Goal: Transaction & Acquisition: Download file/media

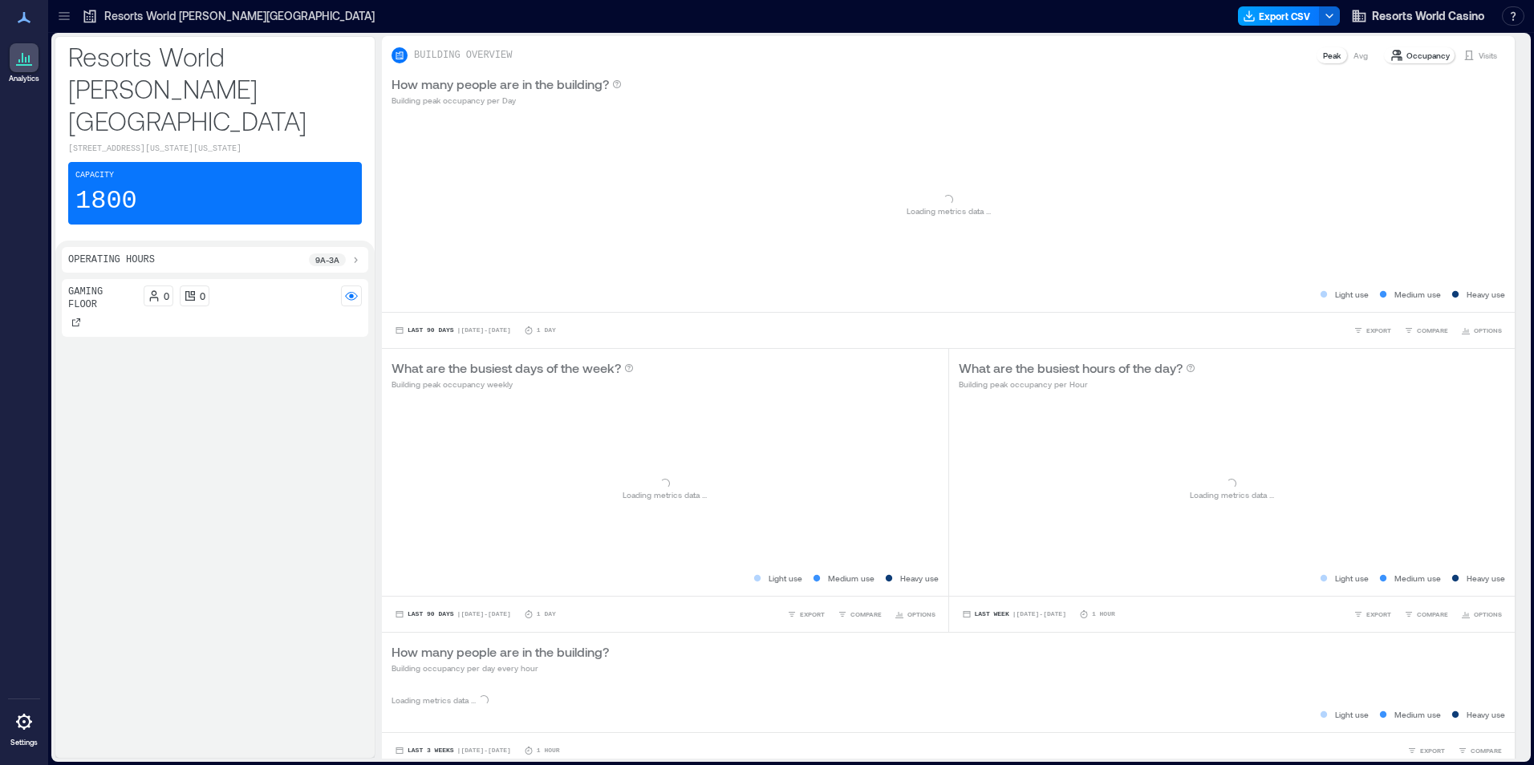
click at [1280, 23] on button "Export CSV" at bounding box center [1279, 15] width 82 height 19
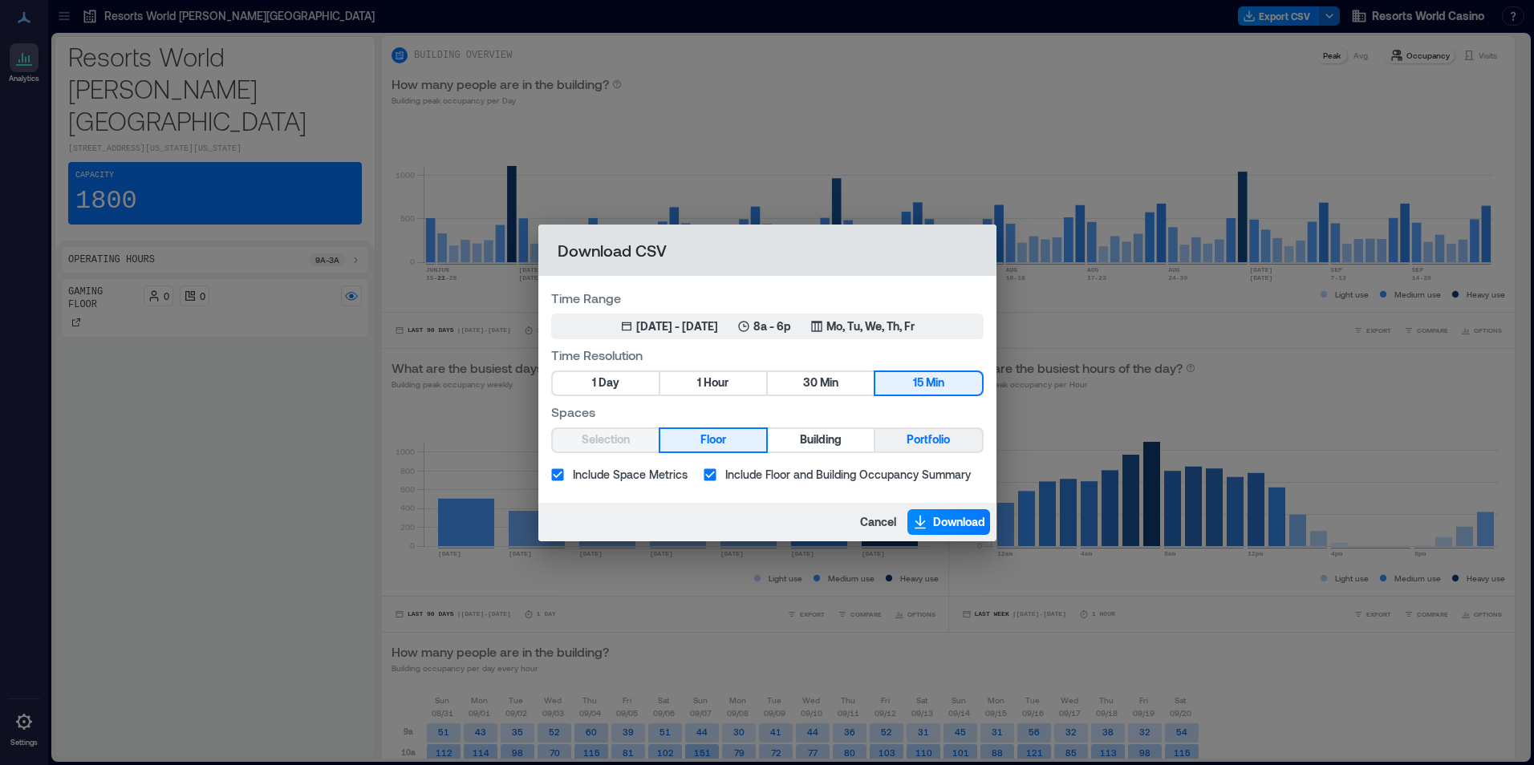
click at [935, 437] on span "Portfolio" at bounding box center [927, 440] width 43 height 20
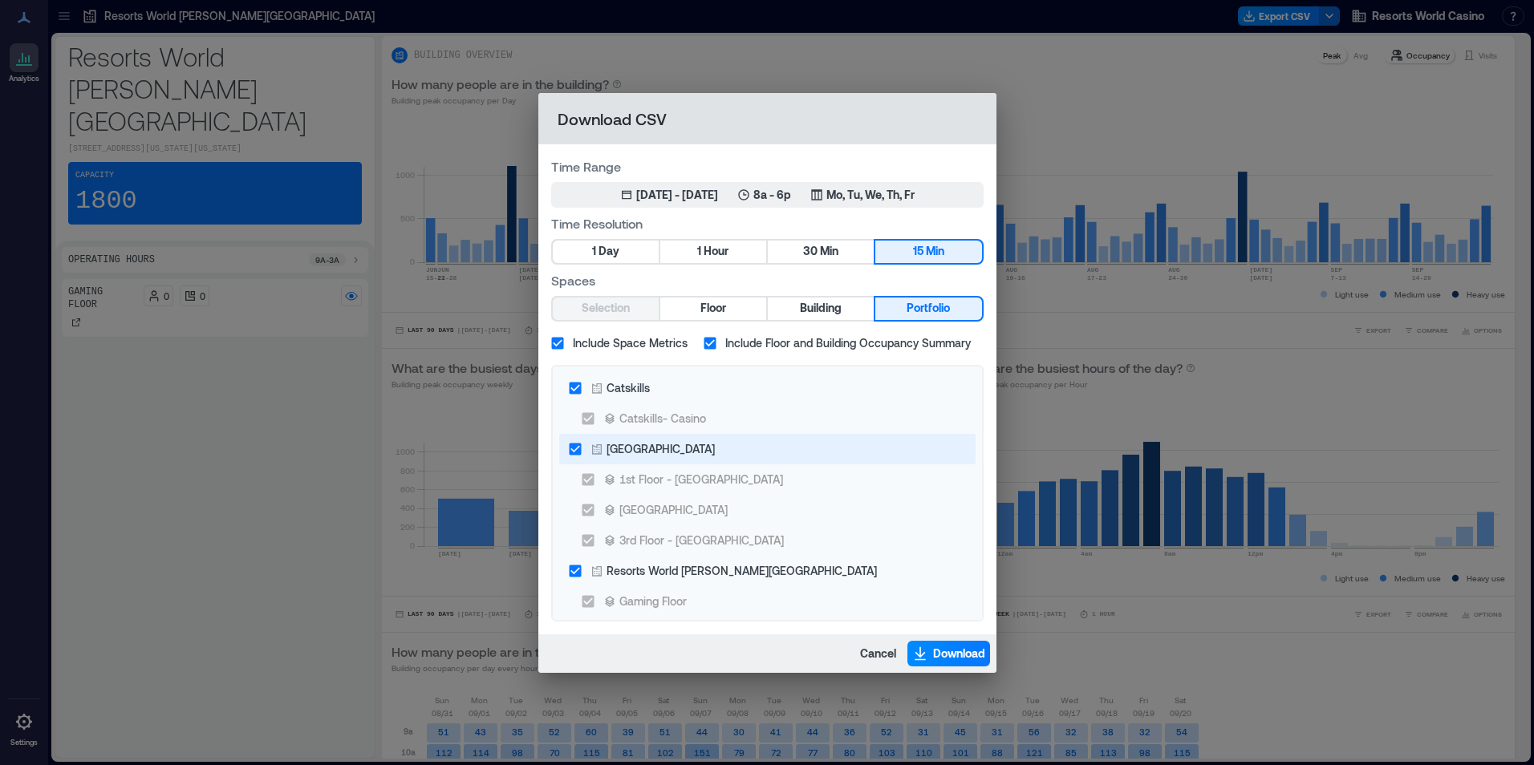
click at [639, 444] on div "[GEOGRAPHIC_DATA]" at bounding box center [660, 448] width 108 height 17
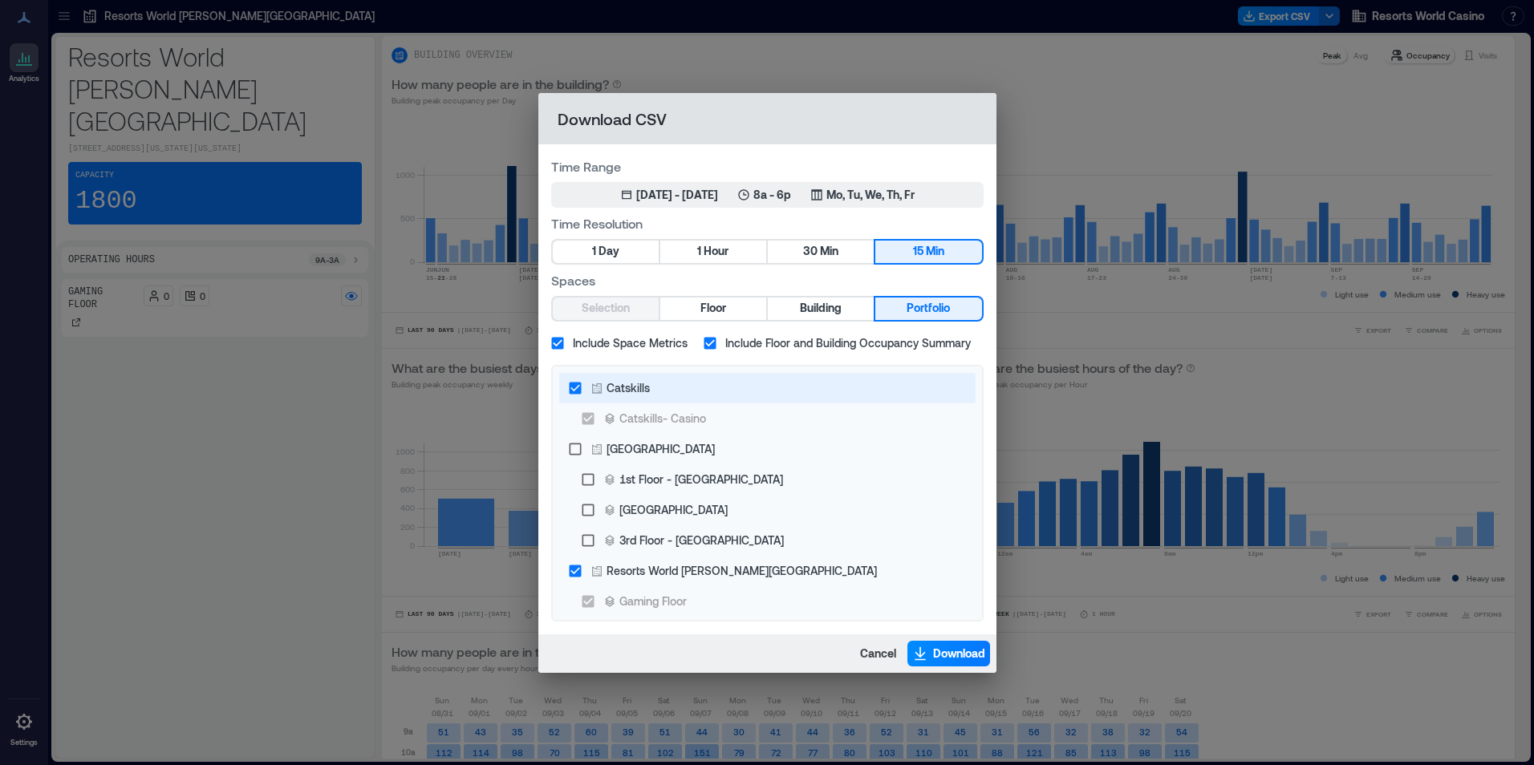
click at [597, 383] on icon at bounding box center [596, 388] width 13 height 13
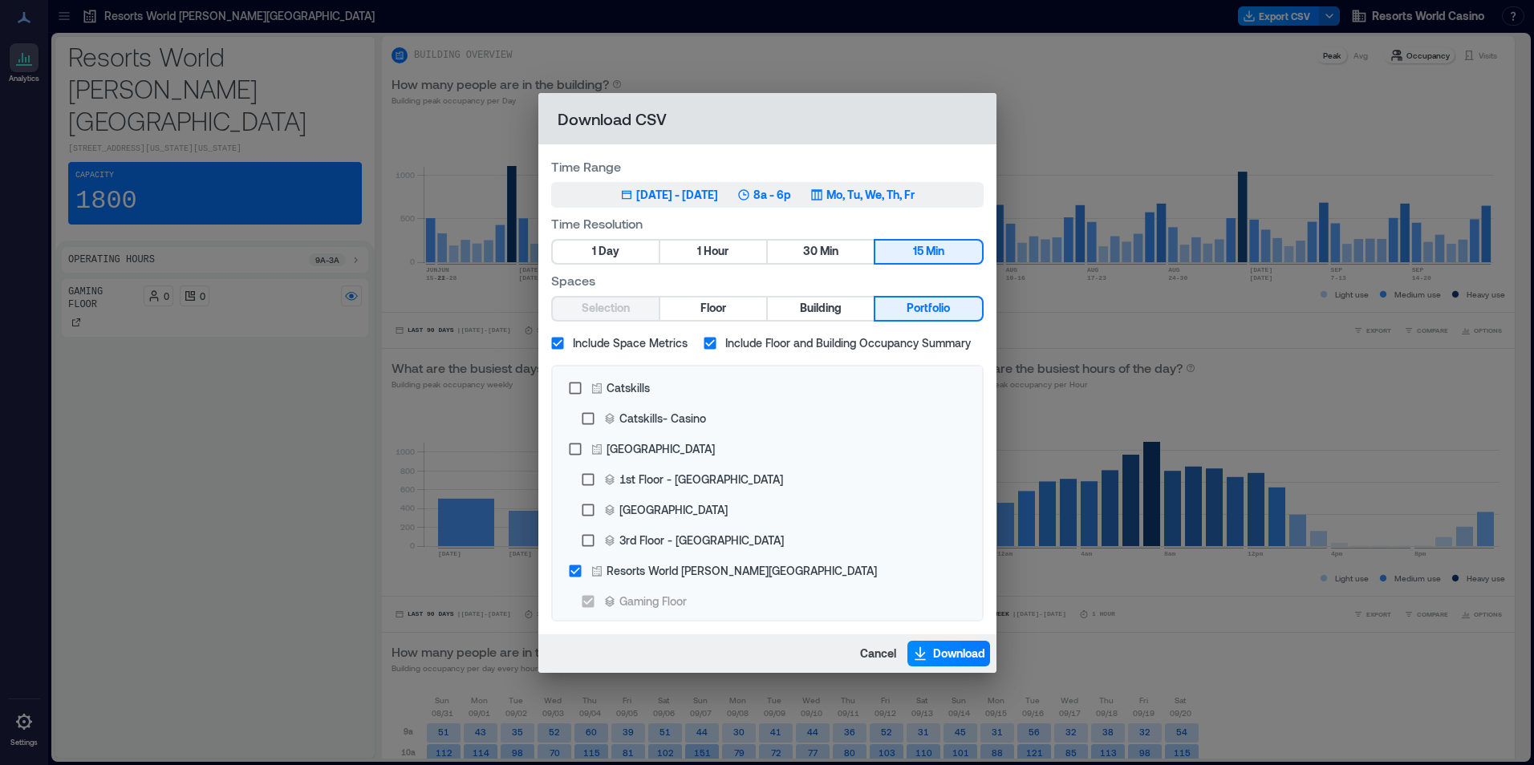
click at [833, 201] on div "Jun 21, 2025 - [DATE] 8a - 6p Mo, Tu, We, Th, Fr" at bounding box center [767, 195] width 294 height 16
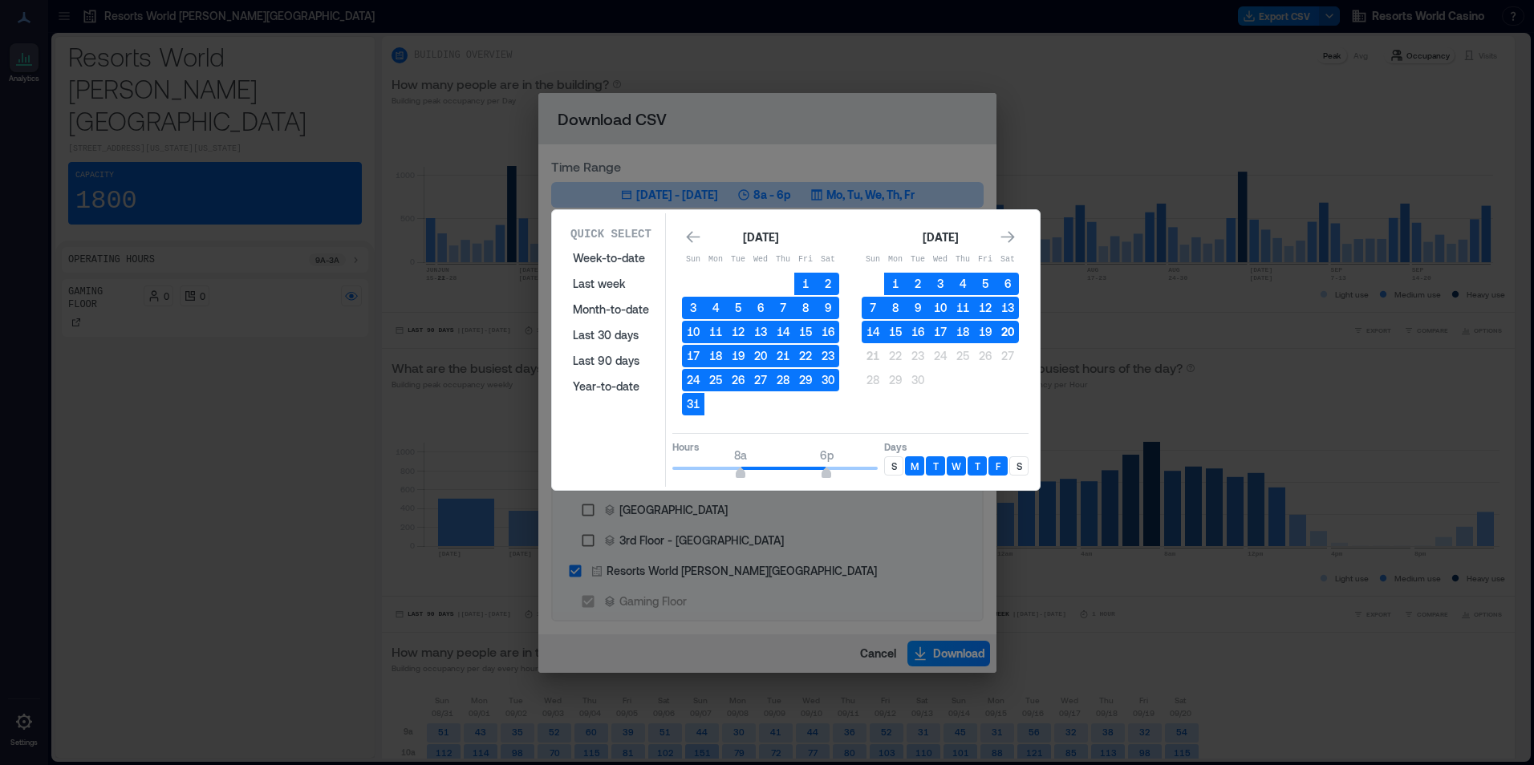
click at [1003, 337] on button "20" at bounding box center [1007, 332] width 22 height 22
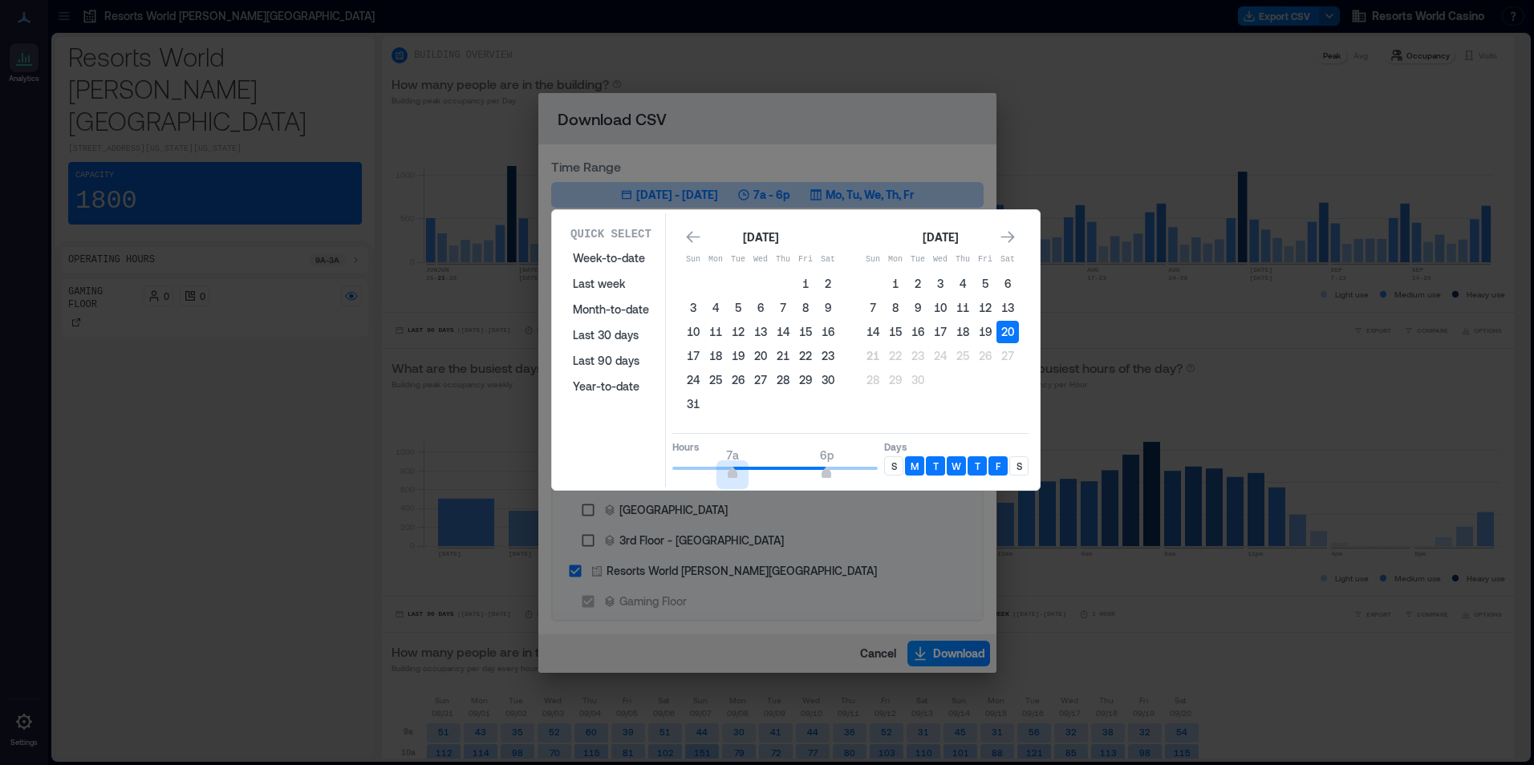
type input "*"
drag, startPoint x: 744, startPoint y: 472, endPoint x: 647, endPoint y: 475, distance: 96.3
click at [647, 475] on div "Quick Select Week-to-date Last week Month-to-date Last 30 days Last 90 days Yea…" at bounding box center [796, 350] width 478 height 274
type input "*"
drag, startPoint x: 843, startPoint y: 464, endPoint x: 704, endPoint y: 466, distance: 138.8
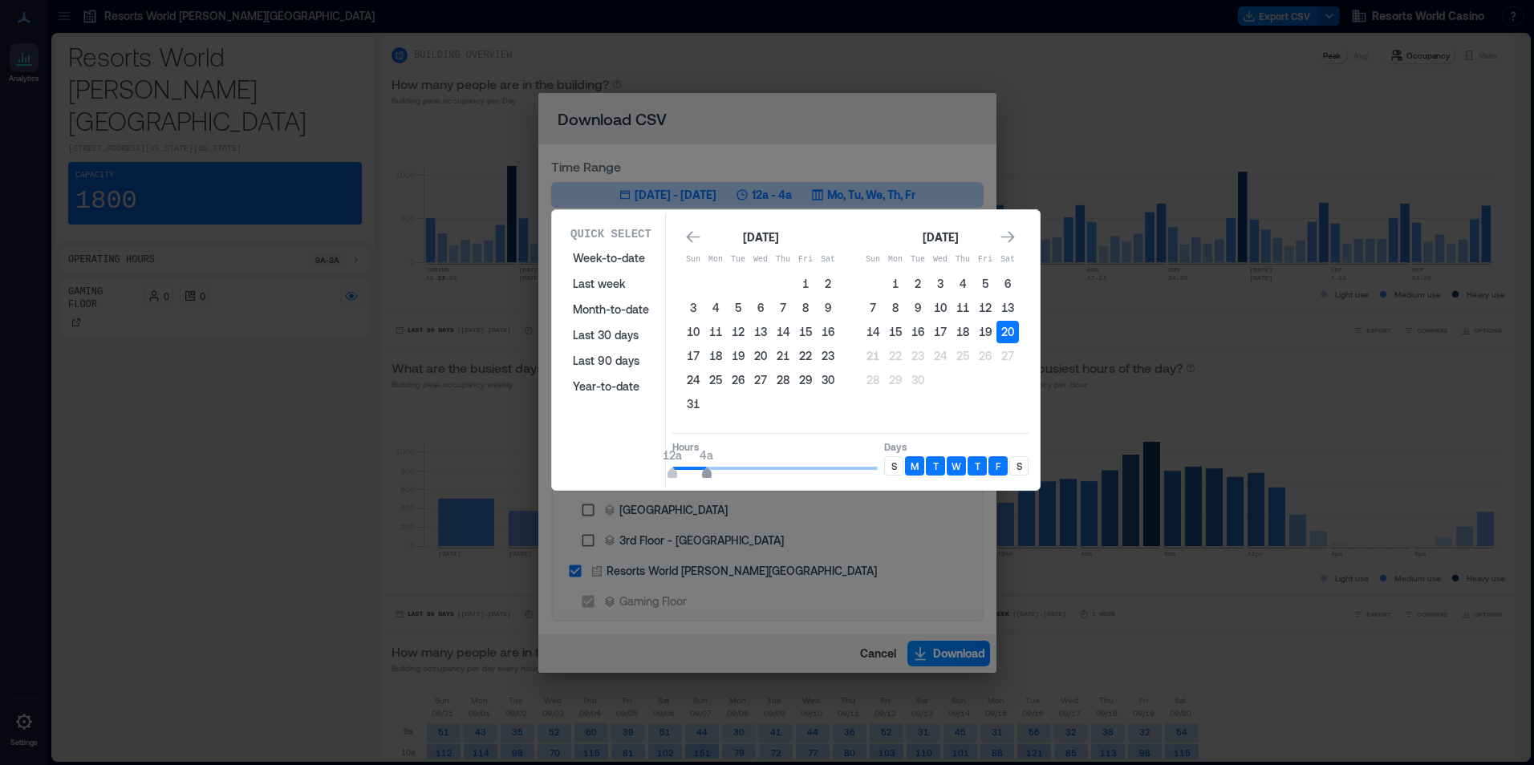
click at [704, 466] on span "12a 4a" at bounding box center [774, 468] width 205 height 24
click at [889, 466] on div "S" at bounding box center [893, 465] width 19 height 19
click at [1010, 472] on div "S" at bounding box center [1018, 465] width 19 height 19
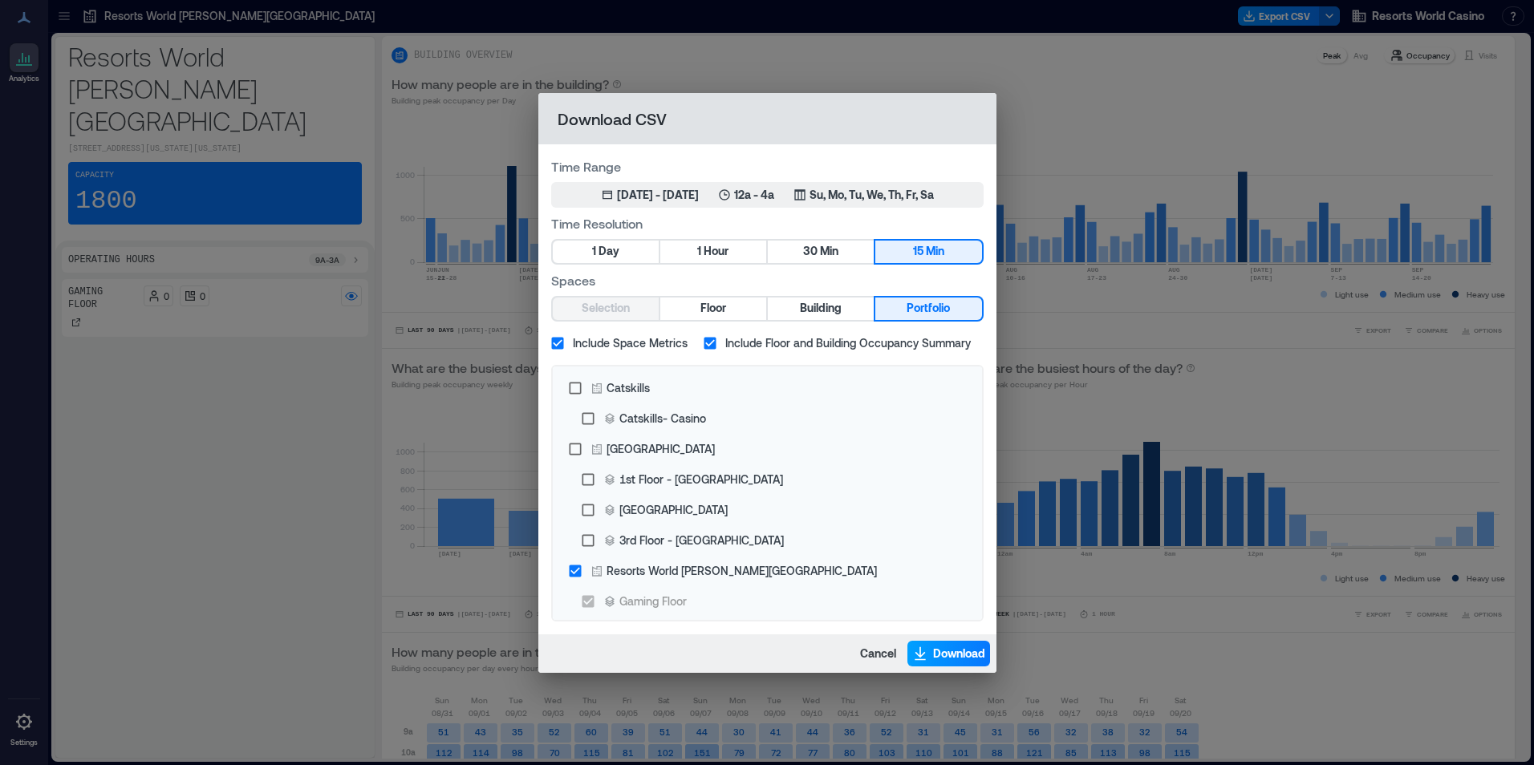
click at [972, 664] on button "Download" at bounding box center [948, 654] width 83 height 26
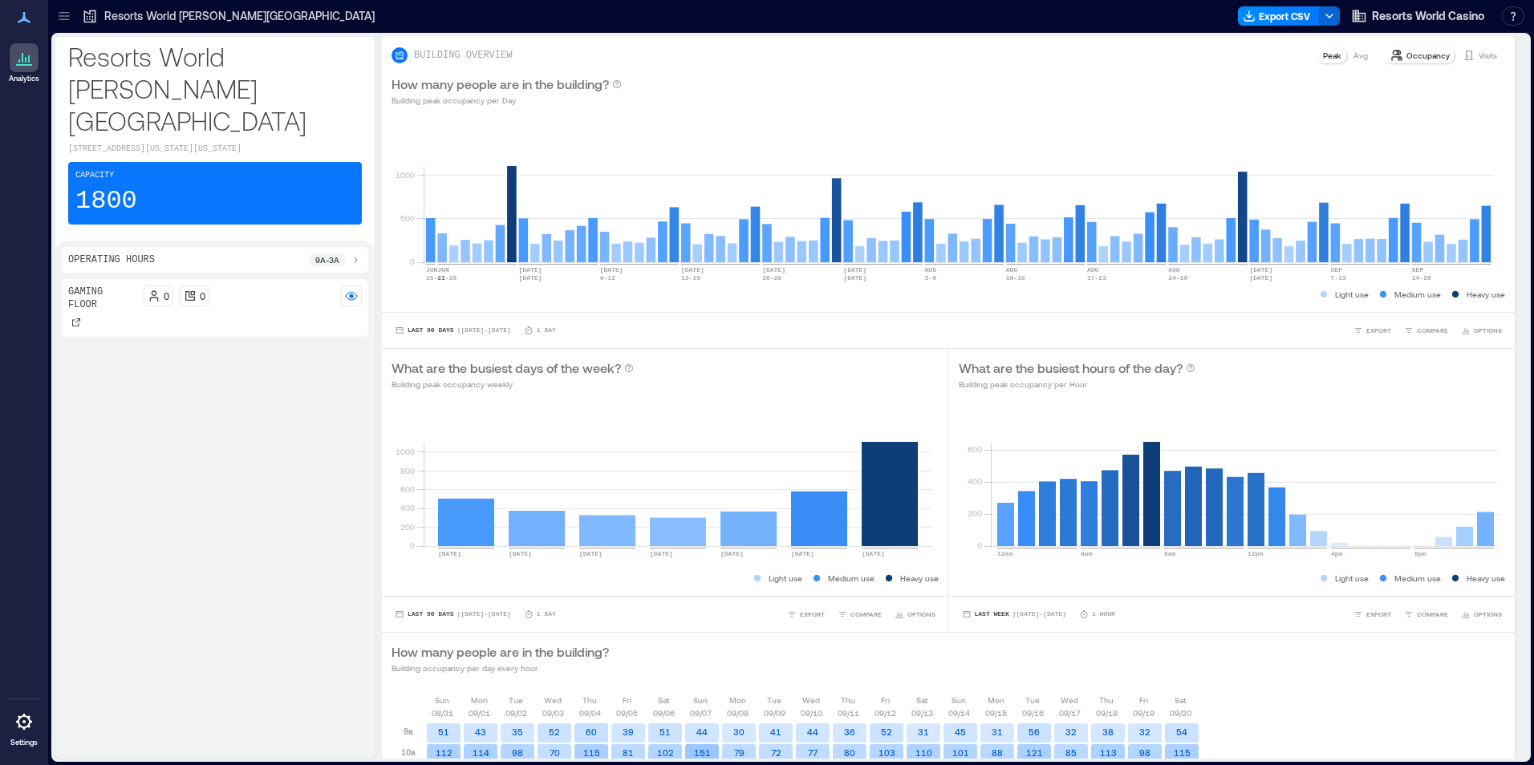
click at [890, 30] on div "Resorts World [PERSON_NAME][GEOGRAPHIC_DATA] Export CSV Resorts World Casino Re…" at bounding box center [791, 16] width 1486 height 33
click at [1242, 12] on button "Export CSV" at bounding box center [1279, 15] width 82 height 19
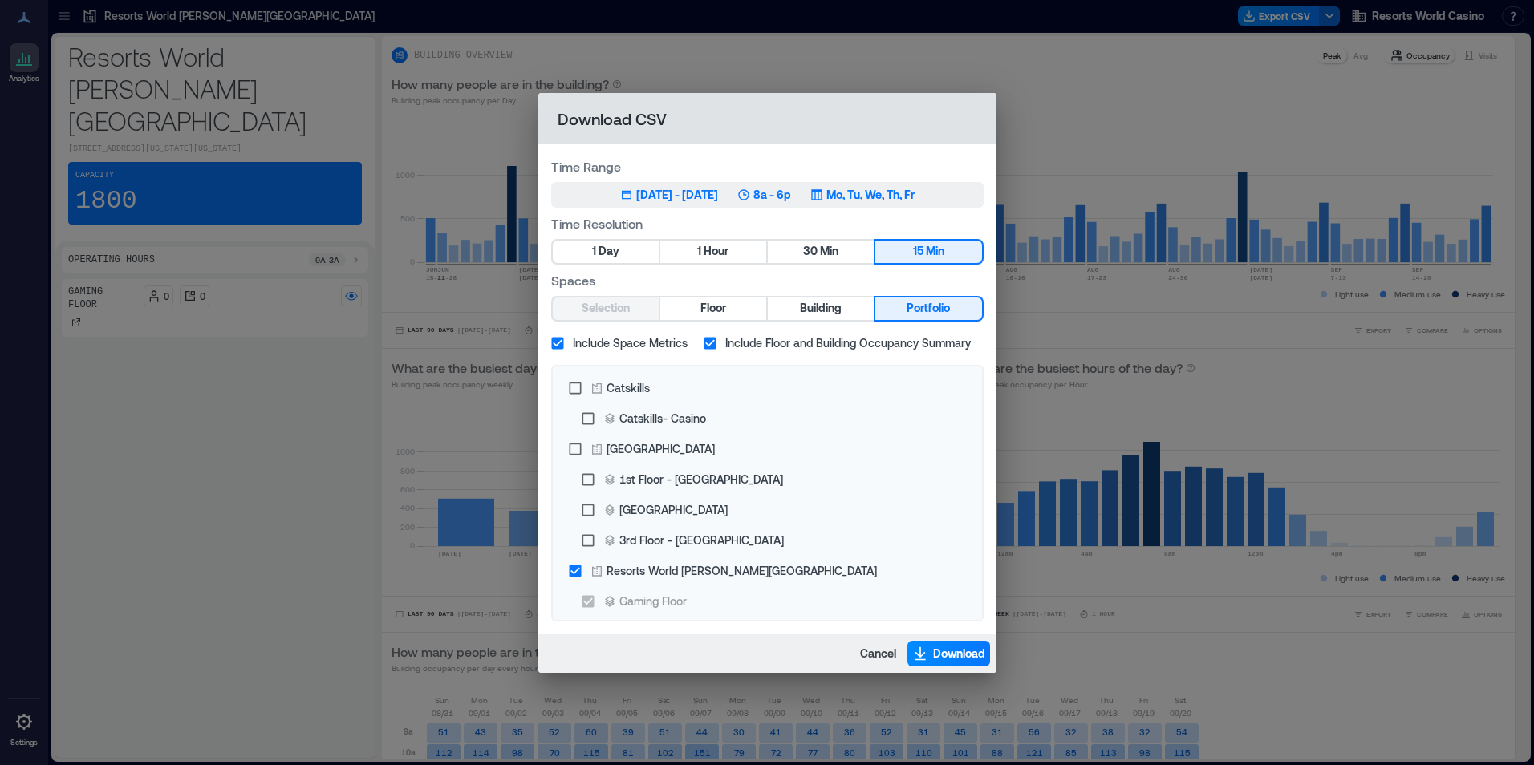
click at [853, 201] on div "Mo, Tu, We, Th, Fr" at bounding box center [862, 195] width 104 height 16
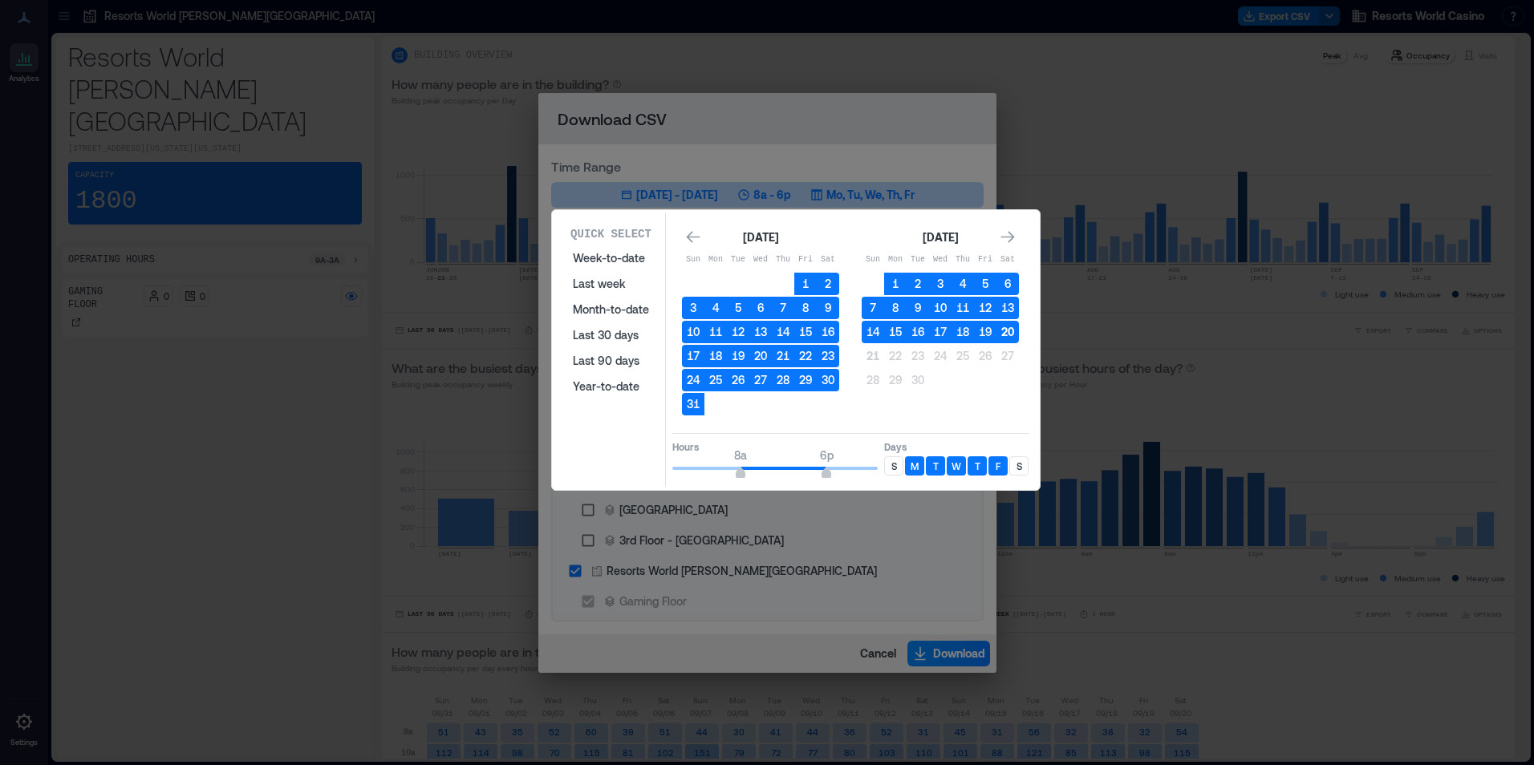
click at [1009, 330] on button "20" at bounding box center [1007, 332] width 22 height 22
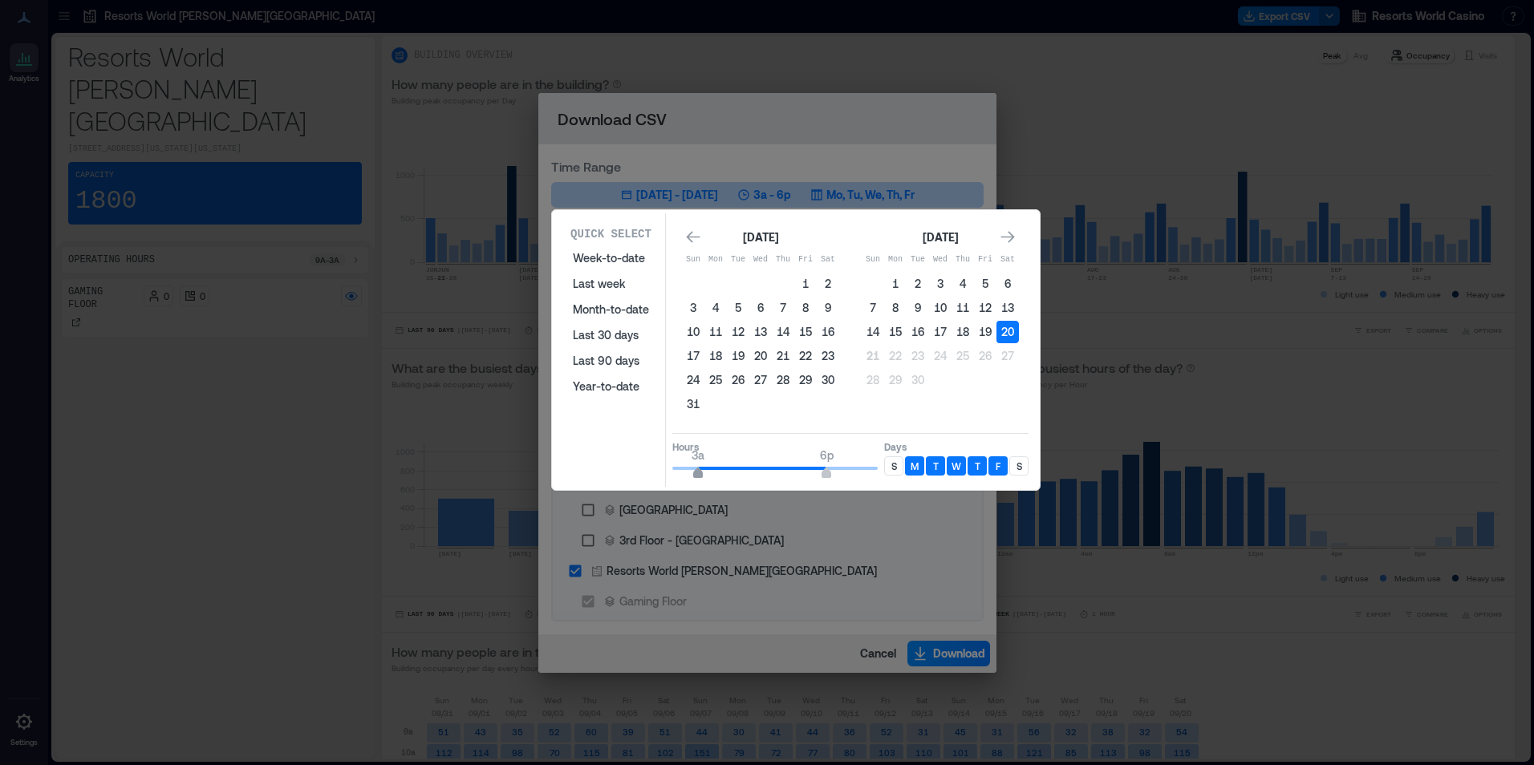
type input "*"
drag, startPoint x: 724, startPoint y: 470, endPoint x: 705, endPoint y: 468, distance: 19.4
click at [705, 468] on span "4a 6p" at bounding box center [774, 468] width 205 height 24
type input "**"
drag, startPoint x: 843, startPoint y: 475, endPoint x: 906, endPoint y: 475, distance: 63.4
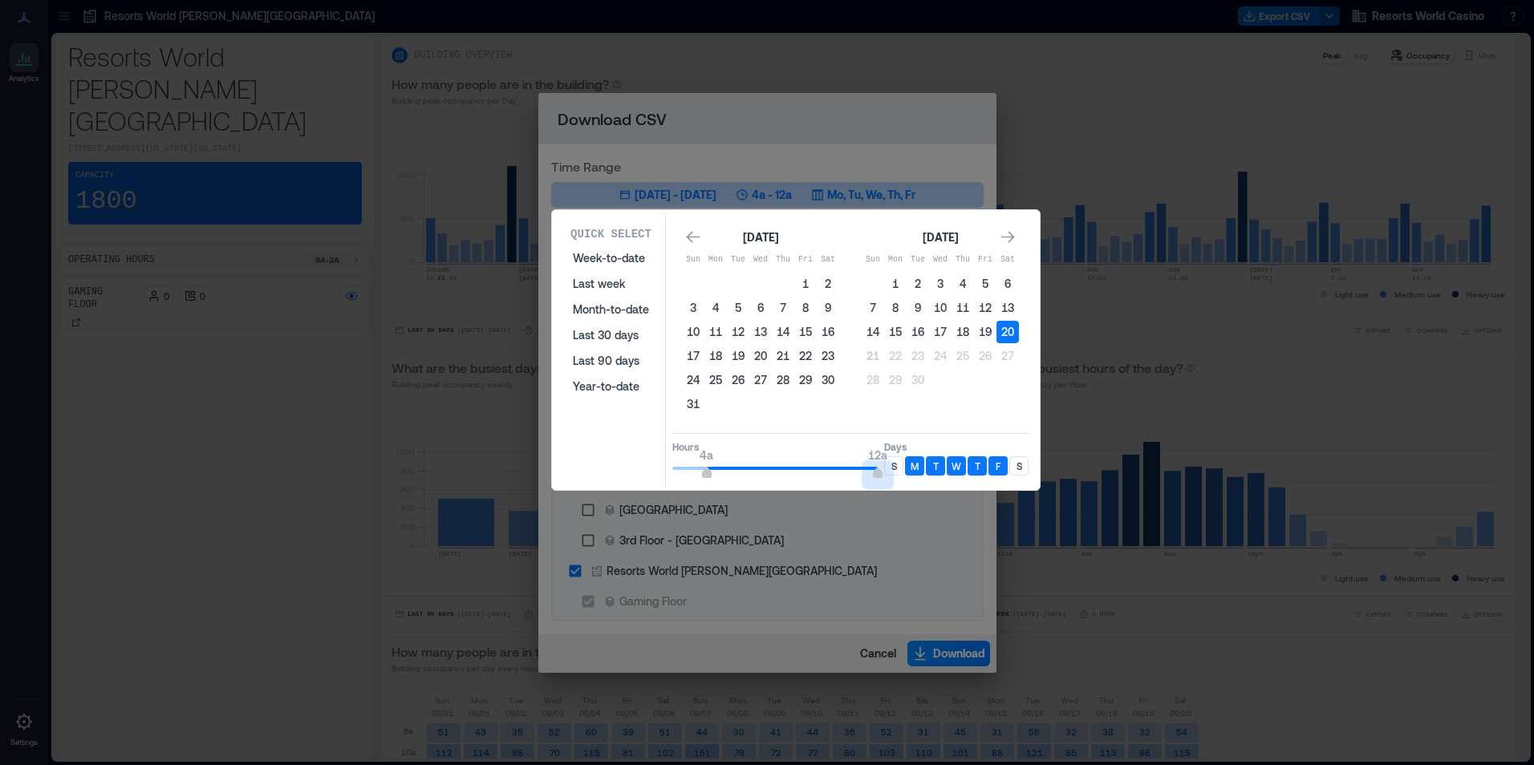
click at [906, 475] on div "Hours 4a 12a Days S M T W T F S" at bounding box center [850, 456] width 356 height 47
click at [896, 462] on p "S" at bounding box center [894, 466] width 6 height 13
click at [1016, 468] on div "S" at bounding box center [1018, 465] width 19 height 19
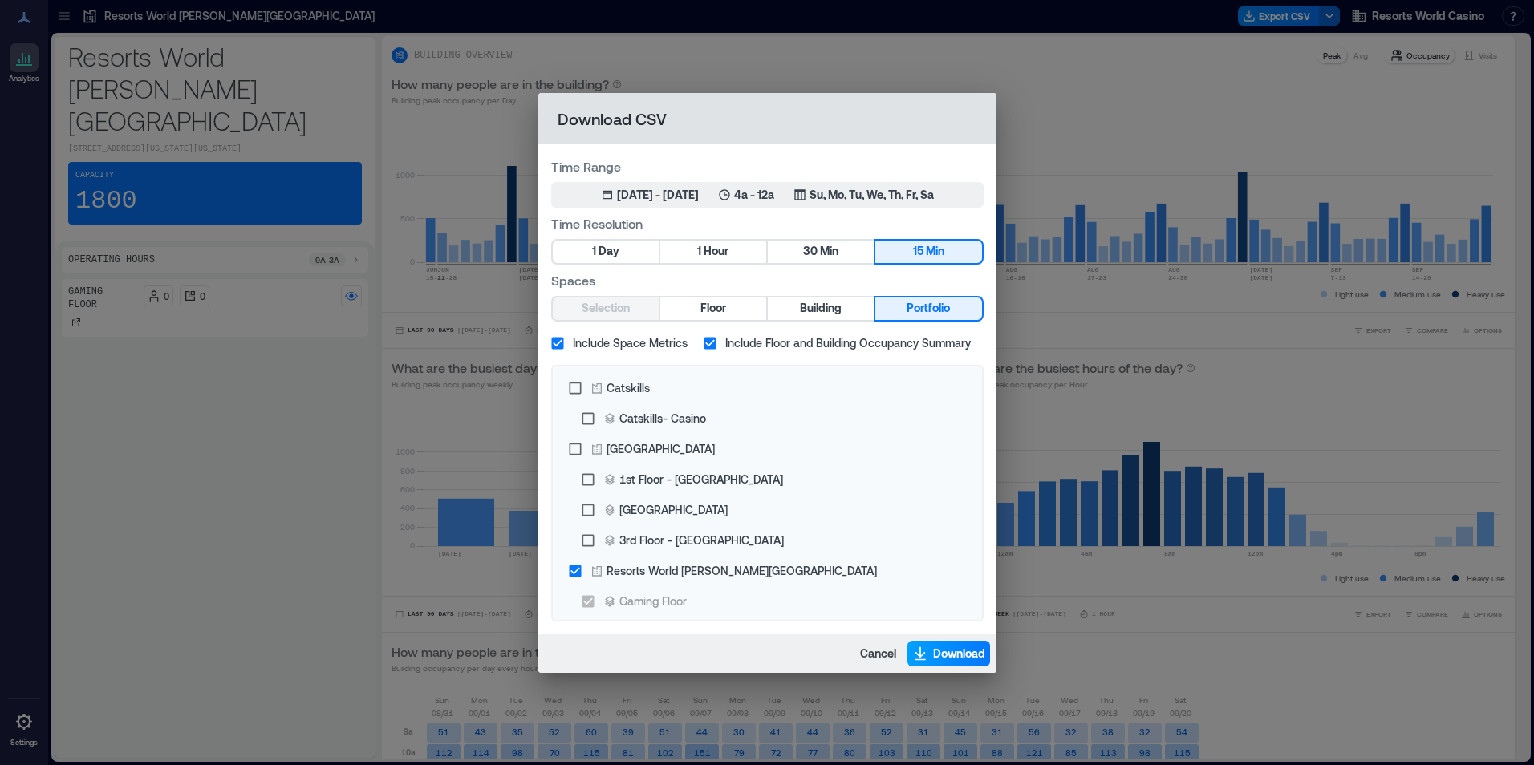
click at [954, 643] on button "Download" at bounding box center [948, 654] width 83 height 26
